Goal: Information Seeking & Learning: Learn about a topic

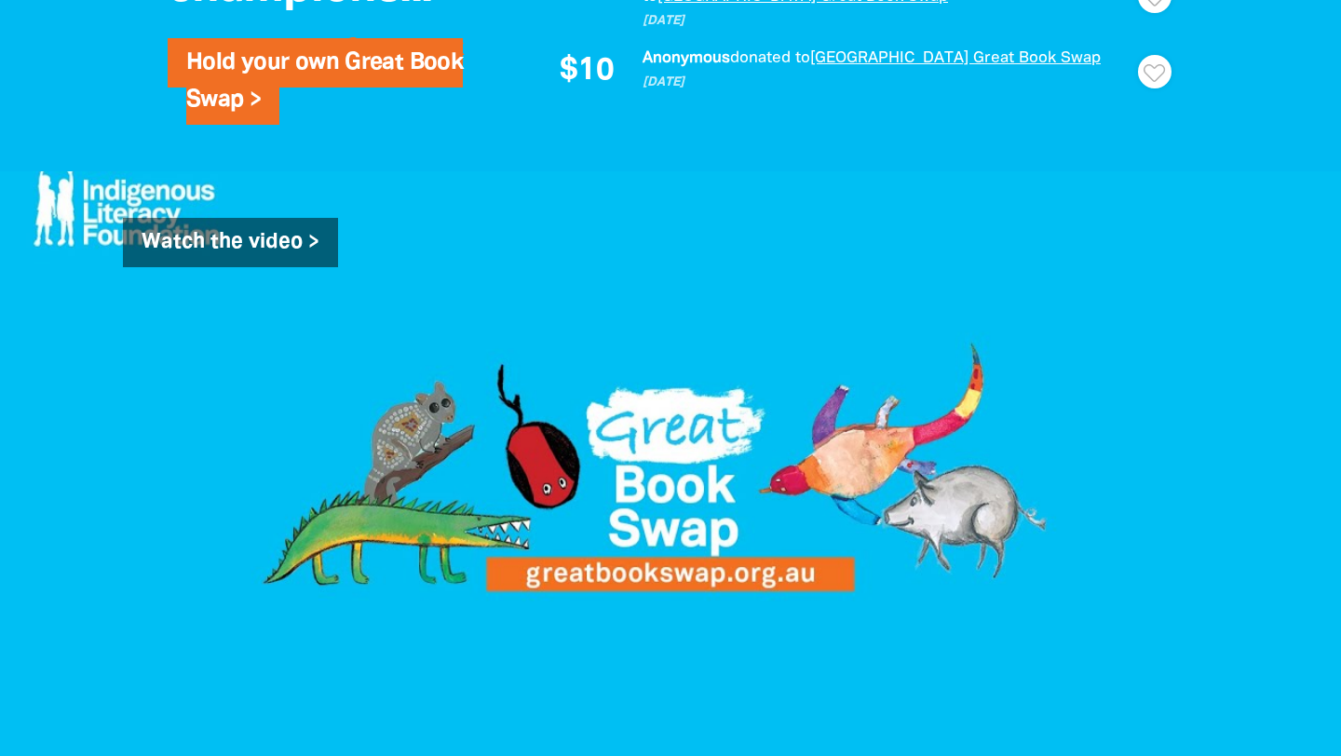
scroll to position [1577, 0]
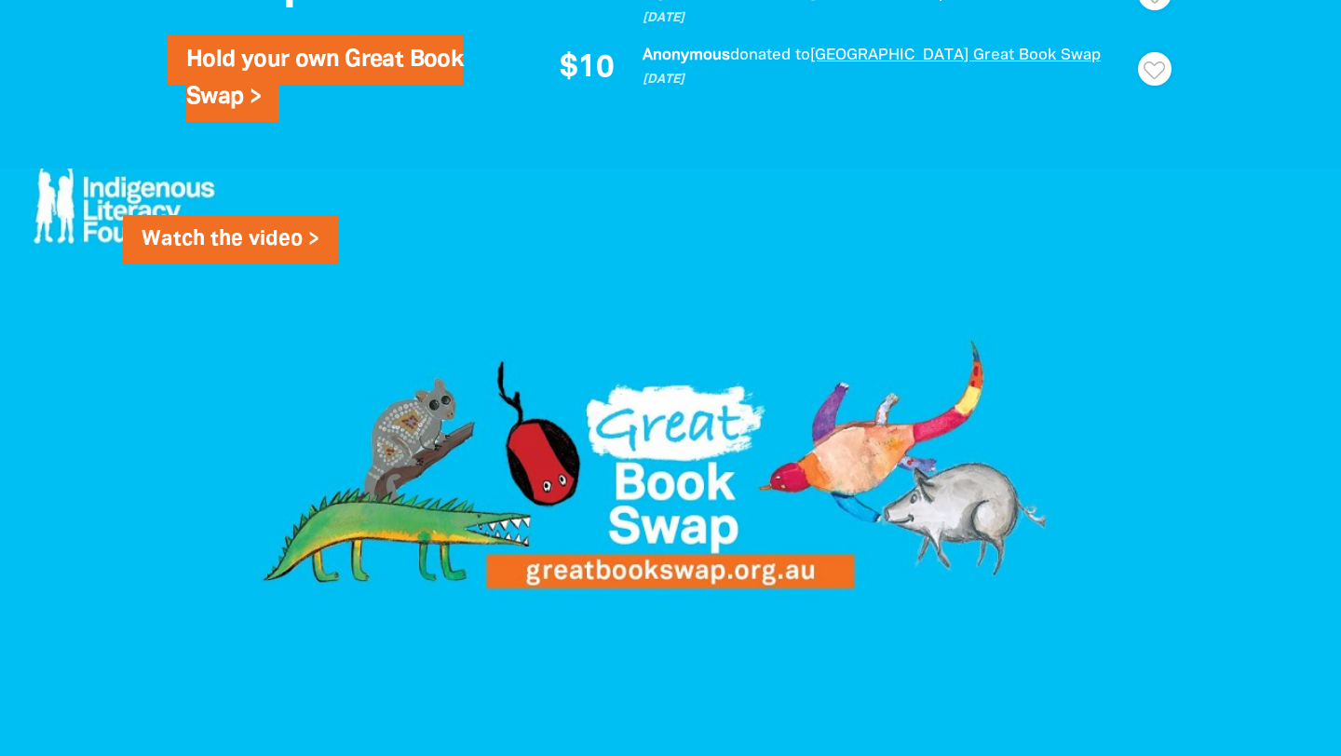
click at [288, 240] on link "Watch the video >" at bounding box center [230, 240] width 215 height 50
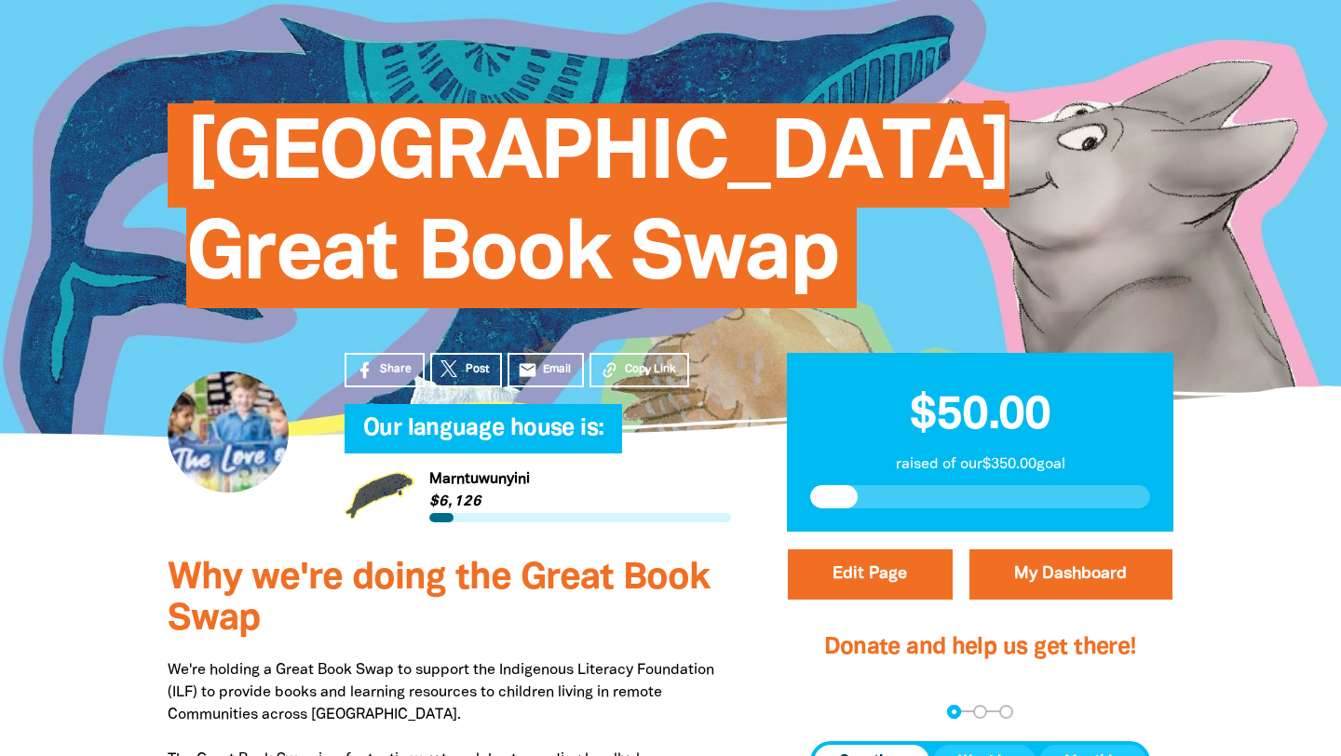
scroll to position [0, 0]
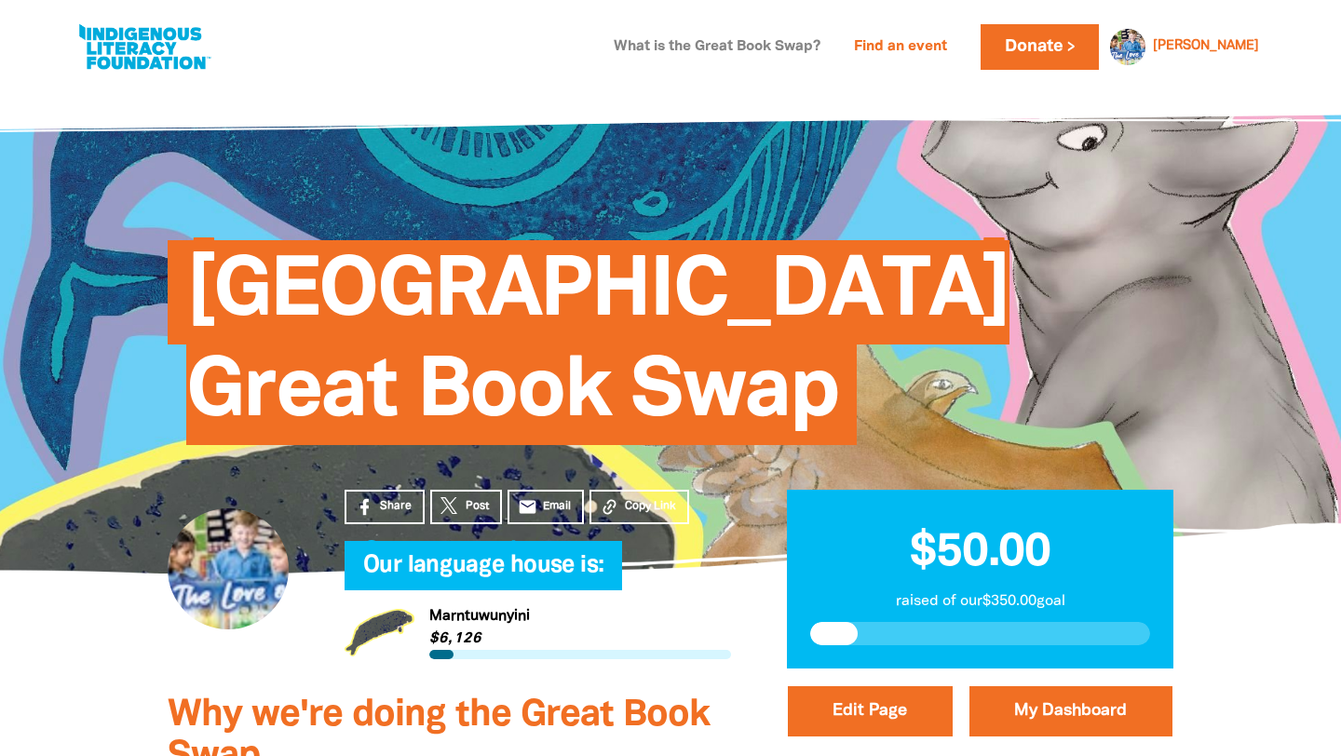
click at [715, 45] on link "What is the Great Book Swap?" at bounding box center [717, 48] width 229 height 30
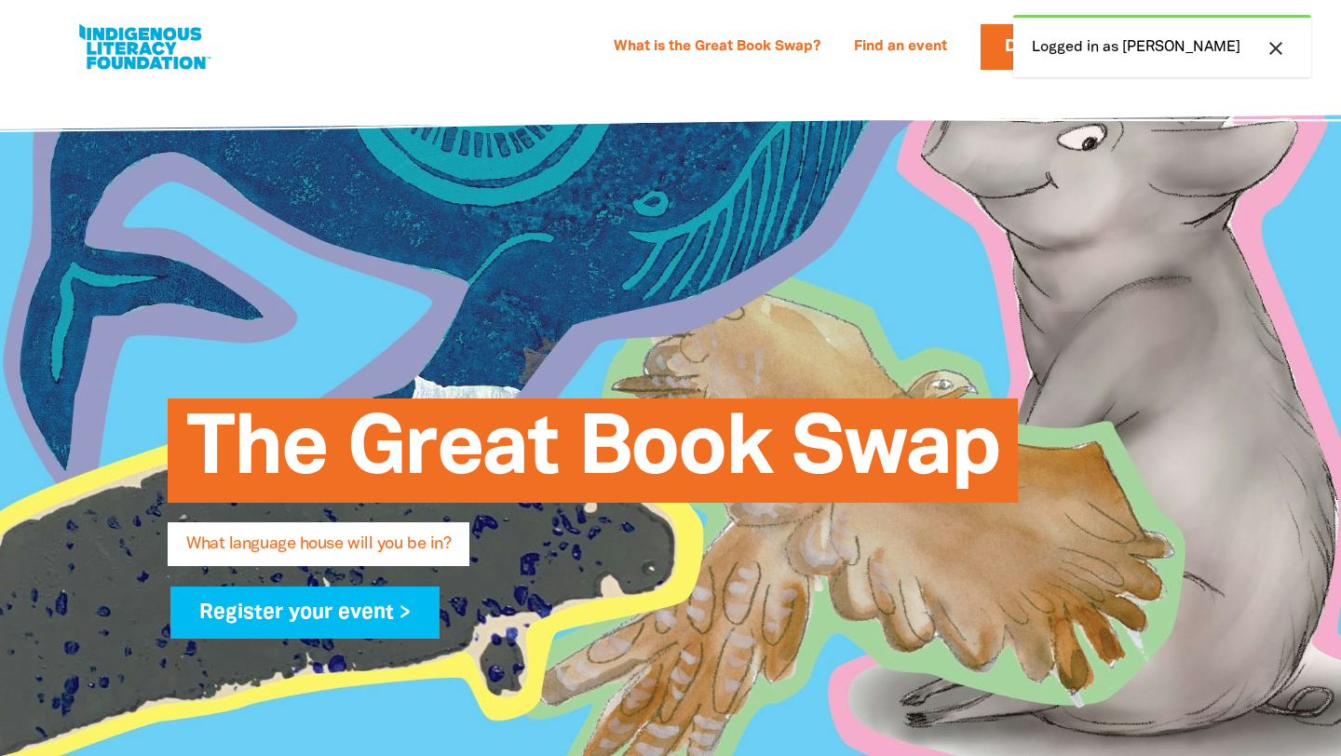
select select "primary-school"
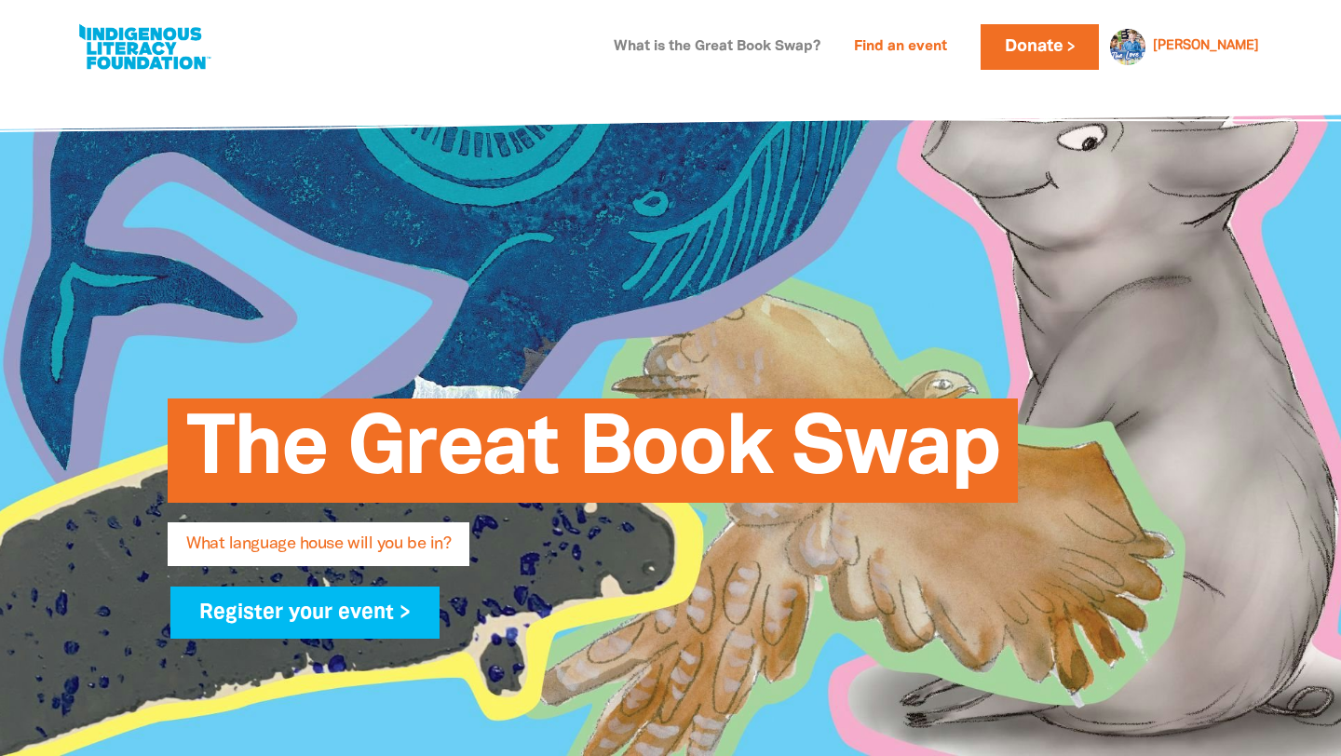
click at [776, 48] on link "What is the Great Book Swap?" at bounding box center [717, 48] width 229 height 30
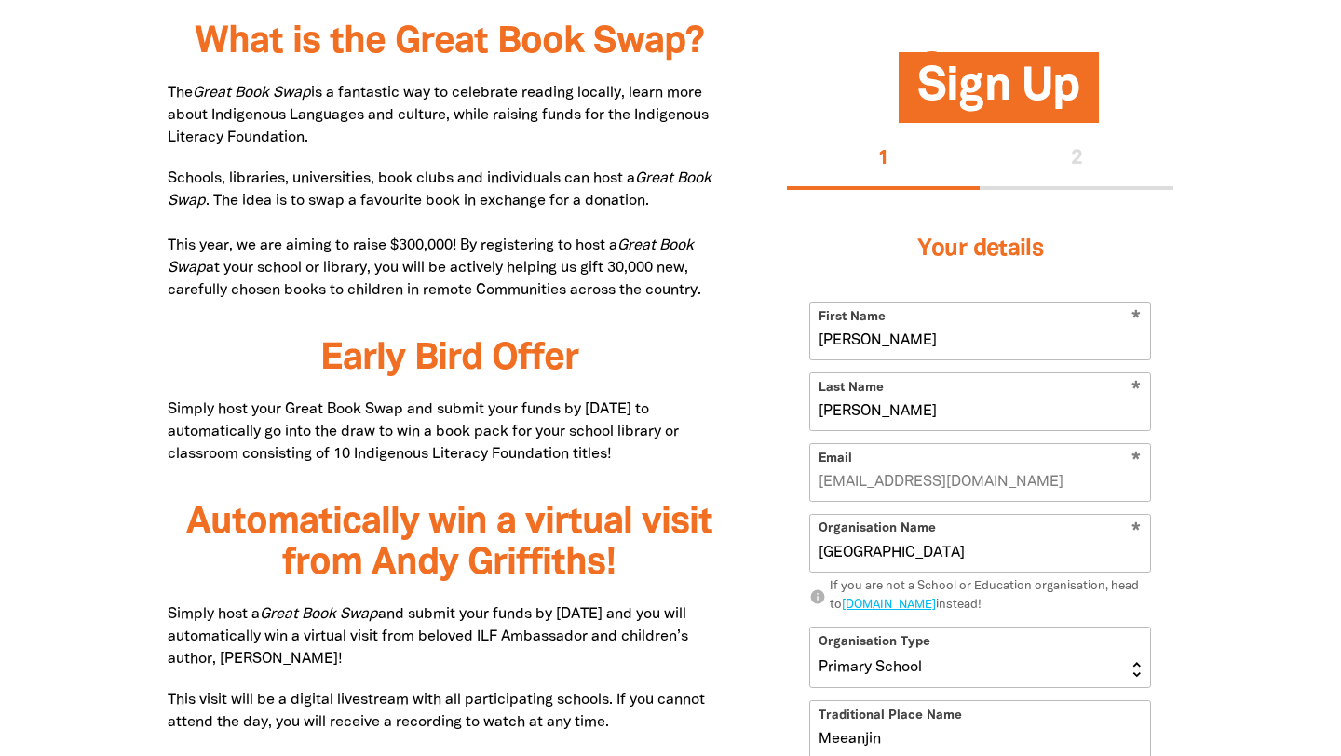
scroll to position [850, 0]
